Goal: Use online tool/utility: Utilize a website feature to perform a specific function

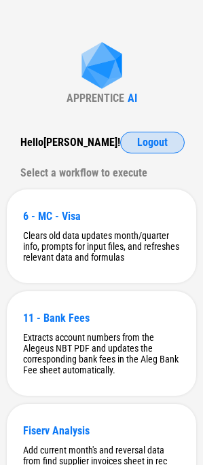
click at [141, 135] on button "Logout" at bounding box center [152, 143] width 65 height 22
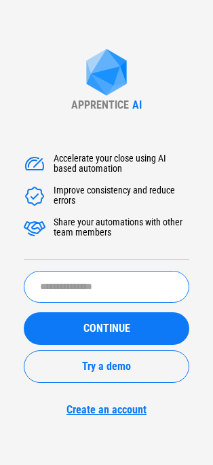
click at [71, 287] on input "text" at bounding box center [107, 287] width 166 height 32
type input "*******"
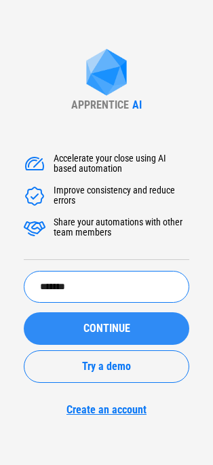
click at [87, 334] on span "CONTINUE" at bounding box center [107, 328] width 47 height 11
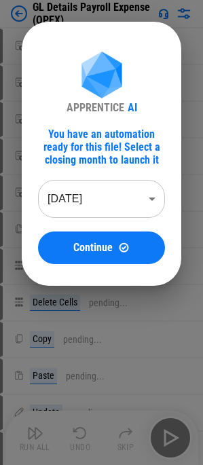
click at [86, 196] on body "GL Details Payroll Expense (OPEX) Move Or Copy Sheet pending... Move Or Copy Sh…" at bounding box center [101, 232] width 203 height 465
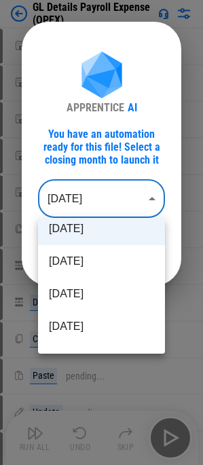
scroll to position [68, 0]
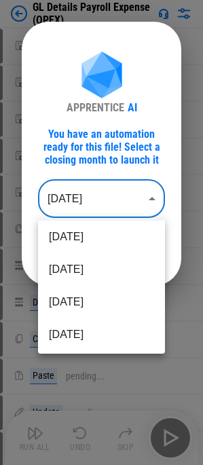
click at [89, 308] on li "May 2025" at bounding box center [101, 302] width 127 height 33
type input "********"
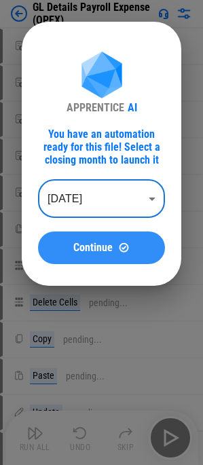
click at [99, 255] on button "Continue" at bounding box center [101, 248] width 127 height 33
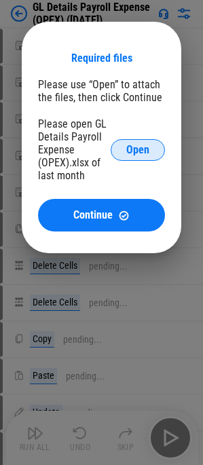
click at [120, 149] on button "Open" at bounding box center [138, 150] width 54 height 22
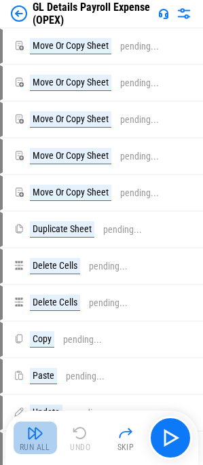
click at [40, 440] on img "button" at bounding box center [35, 433] width 16 height 16
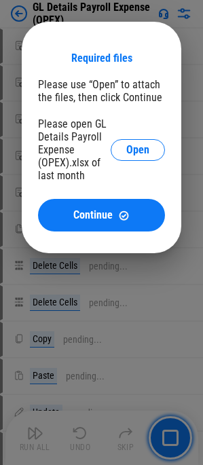
click at [50, 321] on div at bounding box center [101, 232] width 203 height 465
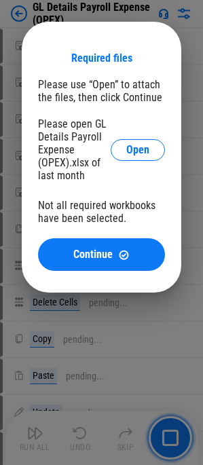
click at [113, 22] on div "Required files Please use “Open” to attach the files, then click Continue Pleas…" at bounding box center [102, 157] width 160 height 271
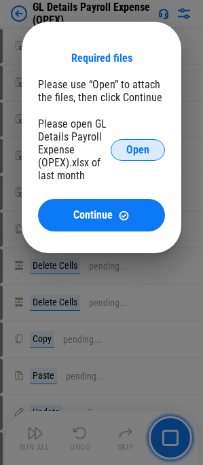
click at [150, 149] on button "Open" at bounding box center [138, 150] width 54 height 22
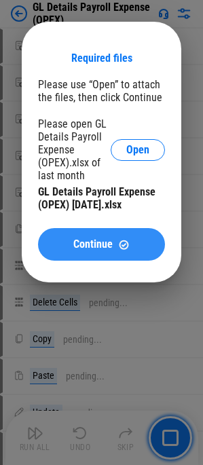
click at [95, 239] on span "Continue" at bounding box center [92, 244] width 39 height 11
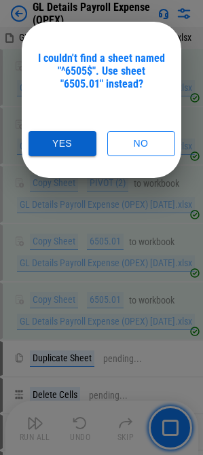
click at [73, 146] on button "Yes" at bounding box center [63, 143] width 68 height 25
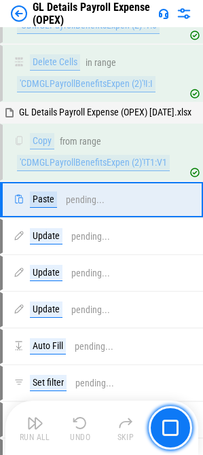
scroll to position [446, 0]
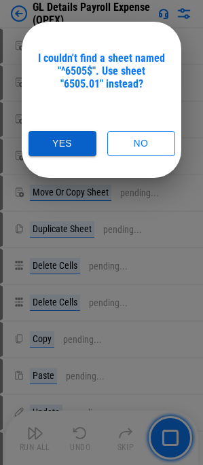
click at [60, 134] on button "Yes" at bounding box center [63, 143] width 68 height 25
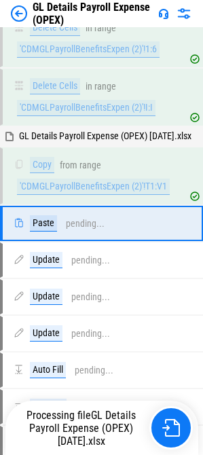
scroll to position [446, 0]
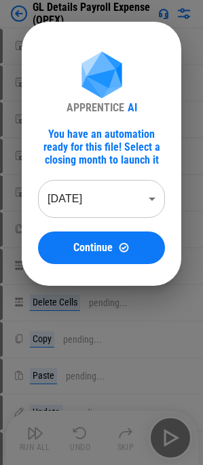
click at [96, 205] on body "GL Details Payroll Expense (OPEX) Move Or Copy Sheet pending... Move Or Copy Sh…" at bounding box center [101, 232] width 203 height 465
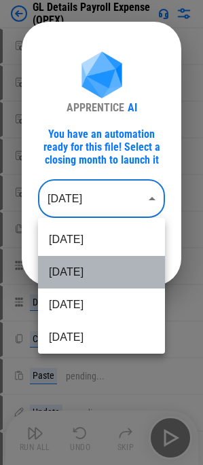
click at [110, 270] on li "[DATE]" at bounding box center [101, 272] width 127 height 33
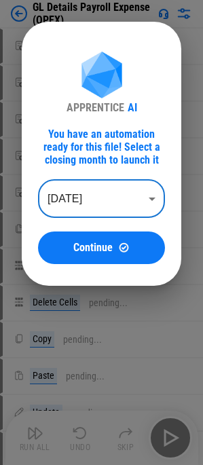
click at [99, 202] on body "GL Details Payroll Expense (OPEX) Move Or Copy Sheet pending... Move Or Copy Sh…" at bounding box center [101, 232] width 203 height 465
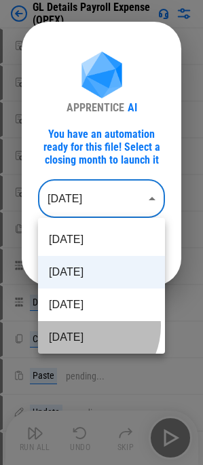
click at [84, 326] on li "Jun 2025" at bounding box center [101, 337] width 127 height 33
type input "********"
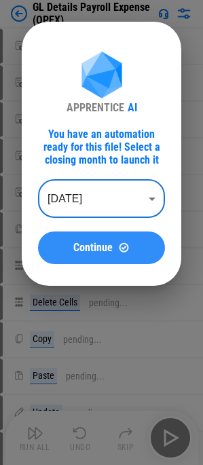
click at [93, 249] on span "Continue" at bounding box center [92, 248] width 39 height 11
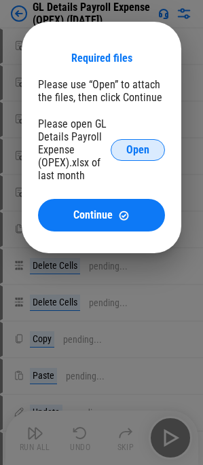
click at [124, 156] on button "Open" at bounding box center [138, 150] width 54 height 22
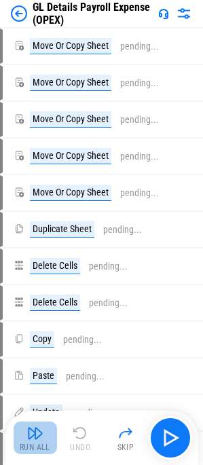
click at [43, 442] on button "Run All" at bounding box center [35, 438] width 43 height 33
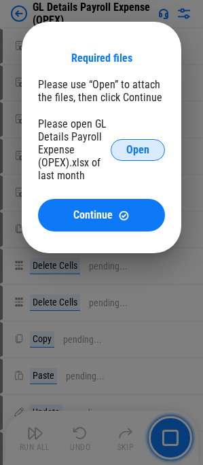
click at [139, 145] on span "Open" at bounding box center [137, 150] width 23 height 11
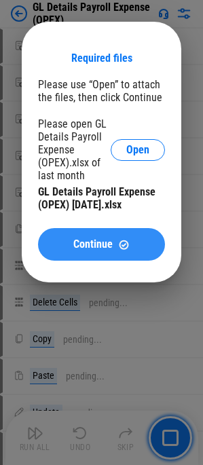
click at [80, 258] on button "Continue" at bounding box center [101, 244] width 127 height 33
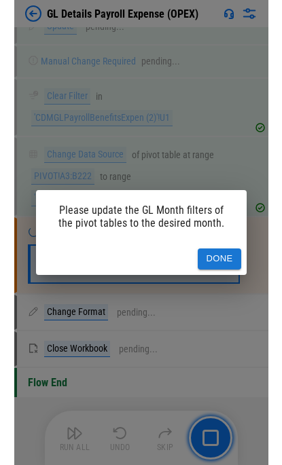
scroll to position [1271, 0]
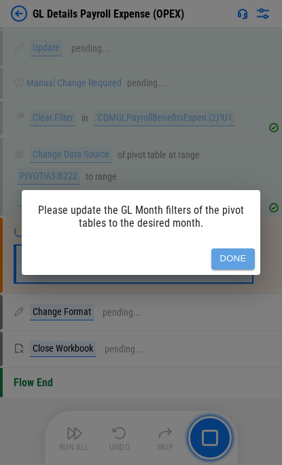
click at [213, 256] on button "Done" at bounding box center [232, 259] width 43 height 21
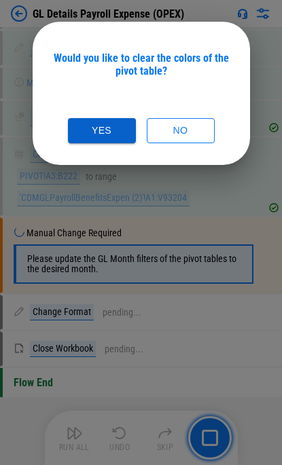
click at [118, 130] on button "Yes" at bounding box center [102, 130] width 68 height 25
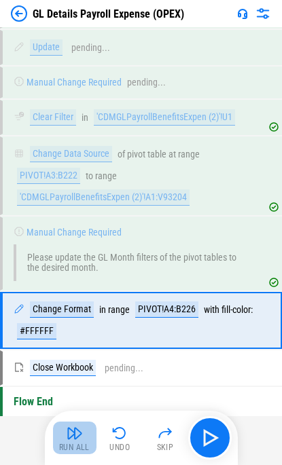
click at [81, 445] on div "Run All" at bounding box center [74, 448] width 31 height 8
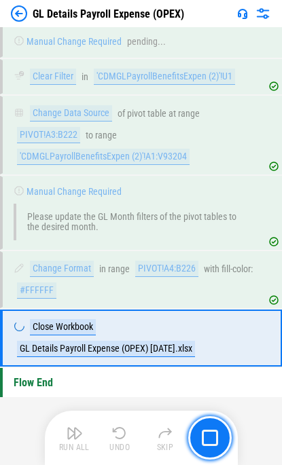
scroll to position [1312, 0]
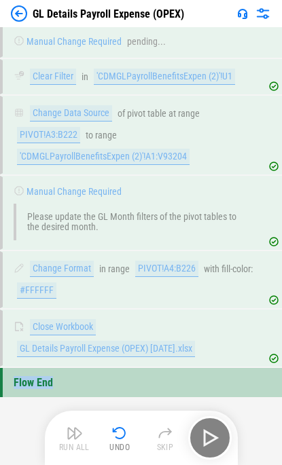
drag, startPoint x: 51, startPoint y: 383, endPoint x: 14, endPoint y: 386, distance: 37.5
click at [14, 386] on div "Flow End" at bounding box center [141, 382] width 282 height 29
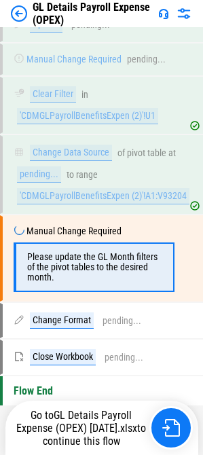
scroll to position [1513, 0]
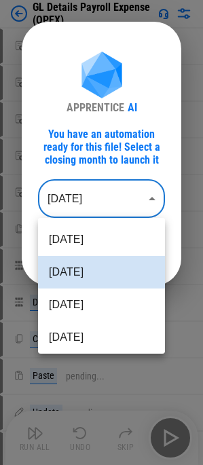
click at [105, 208] on body "GL Details Payroll Expense (OPEX) Move Or Copy Sheet pending... Move Or Copy Sh…" at bounding box center [101, 232] width 203 height 465
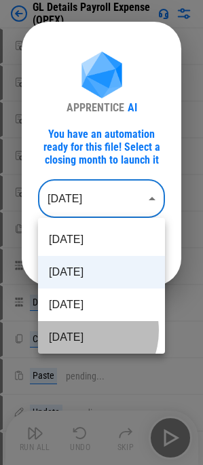
click at [78, 331] on li "[DATE]" at bounding box center [101, 337] width 127 height 33
type input "********"
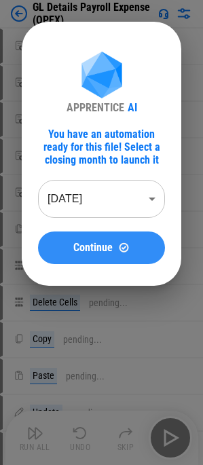
click at [69, 234] on button "Continue" at bounding box center [101, 248] width 127 height 33
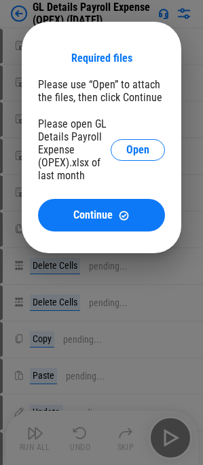
click at [132, 137] on div "Please open GL Details Payroll Expense (OPEX).xlsx of last month Open" at bounding box center [101, 150] width 127 height 65
click at [132, 143] on button "Open" at bounding box center [138, 150] width 54 height 22
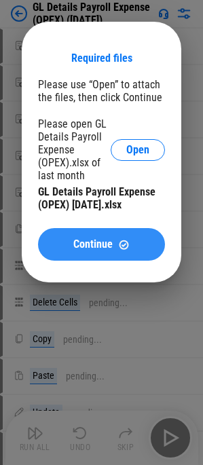
click at [84, 255] on button "Continue" at bounding box center [101, 244] width 127 height 33
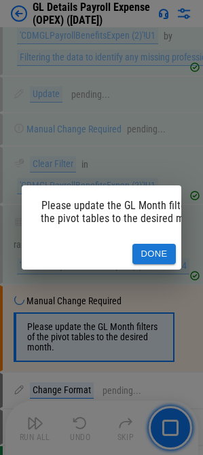
scroll to position [1536, 0]
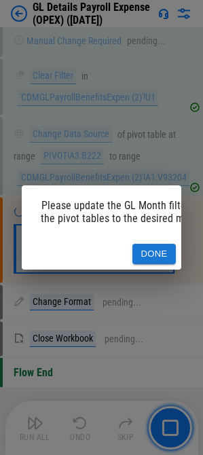
click at [164, 247] on button "Done" at bounding box center [153, 254] width 43 height 21
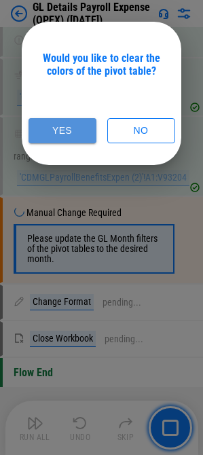
click at [68, 130] on button "Yes" at bounding box center [63, 130] width 68 height 25
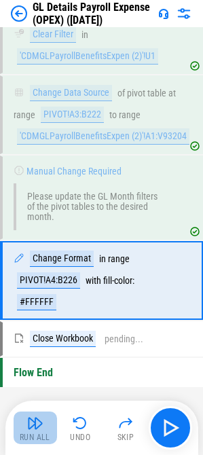
click at [39, 431] on img "button" at bounding box center [35, 423] width 16 height 16
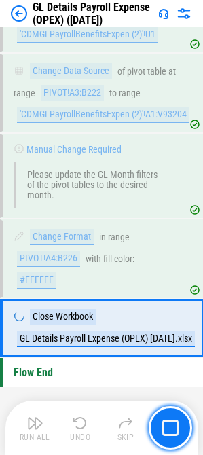
scroll to position [1599, 0]
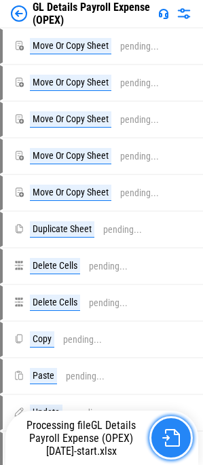
click at [163, 434] on img "button" at bounding box center [171, 438] width 18 height 18
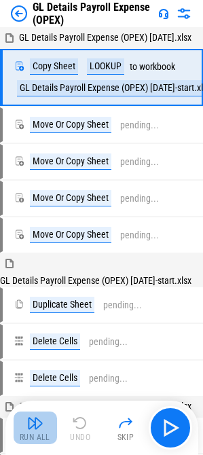
click at [37, 431] on button "Run All" at bounding box center [35, 428] width 43 height 33
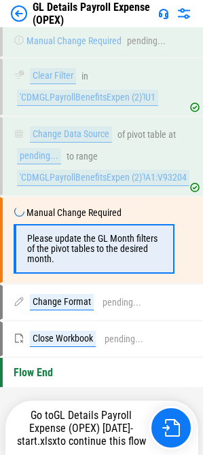
scroll to position [1536, 0]
